Goal: Task Accomplishment & Management: Manage account settings

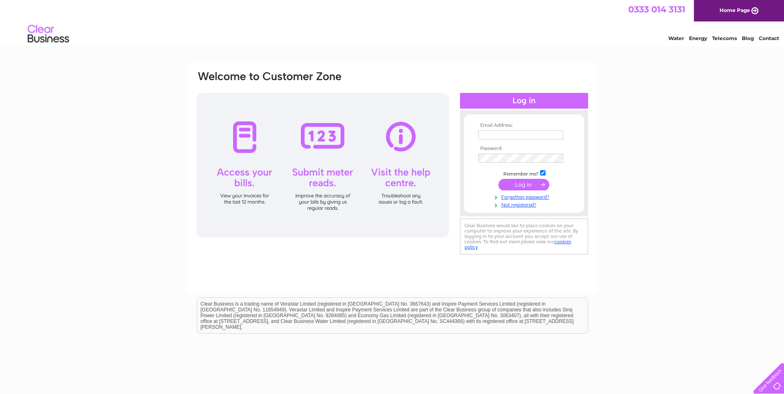
type input "angela.boyd@horizonparking.co.uk"
click at [518, 181] on input "submit" at bounding box center [523, 185] width 51 height 12
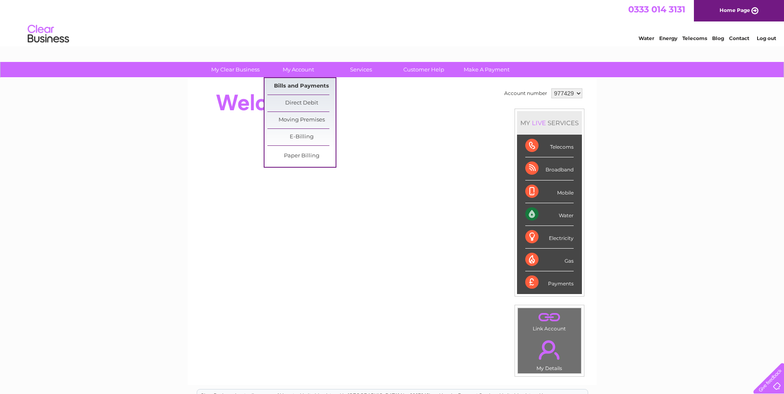
click at [304, 81] on link "Bills and Payments" at bounding box center [301, 86] width 68 height 17
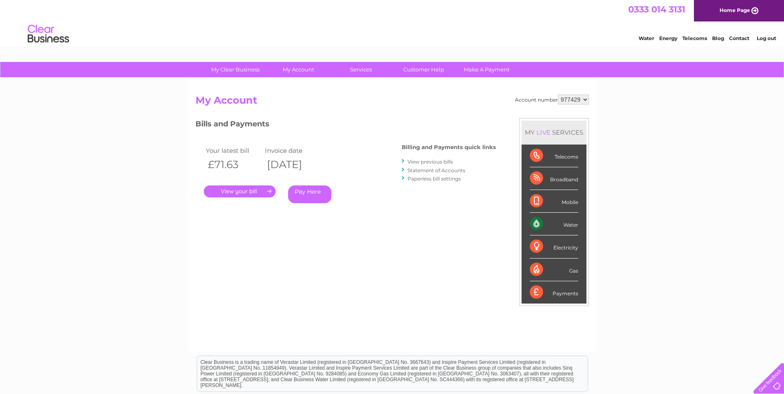
click at [248, 191] on link "." at bounding box center [240, 192] width 72 height 12
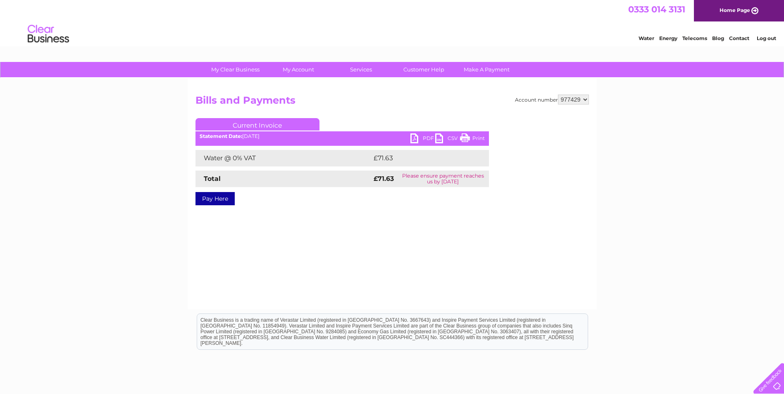
click at [416, 136] on link "PDF" at bounding box center [422, 139] width 25 height 12
click at [766, 37] on link "Log out" at bounding box center [766, 38] width 19 height 6
